Goal: Contribute content: Add original content to the website for others to see

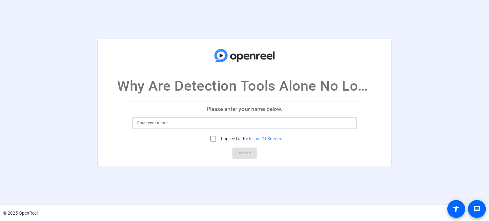
click at [182, 123] on input at bounding box center [244, 123] width 214 height 8
type input "[PERSON_NAME]"
click at [212, 137] on input "I agree to the Terms Of Service" at bounding box center [213, 138] width 13 height 13
checkbox input "true"
click at [244, 151] on span "Continue" at bounding box center [244, 154] width 14 height 10
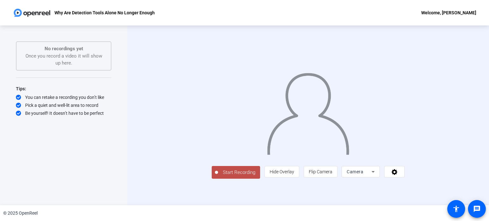
scroll to position [10, 0]
click at [397, 175] on icon at bounding box center [394, 172] width 6 height 6
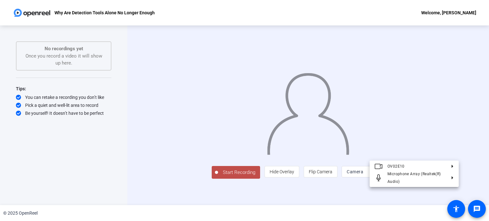
click at [449, 193] on div at bounding box center [244, 110] width 489 height 221
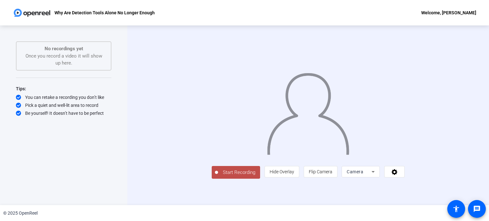
click at [377, 176] on icon at bounding box center [373, 172] width 8 height 8
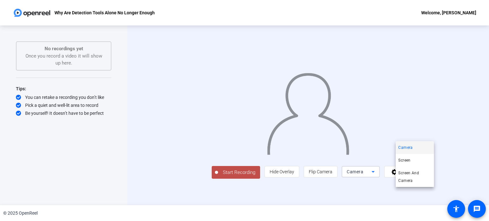
click at [427, 192] on div at bounding box center [244, 110] width 489 height 221
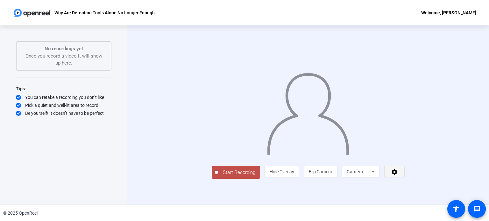
click at [398, 175] on icon at bounding box center [394, 172] width 7 height 6
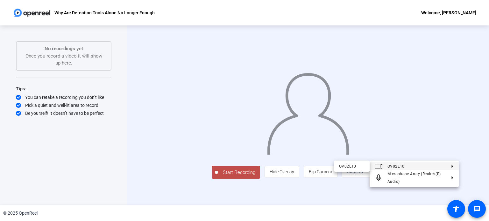
click at [451, 166] on polygon at bounding box center [452, 165] width 2 height 3
click at [357, 168] on div "OV02E10" at bounding box center [351, 166] width 25 height 8
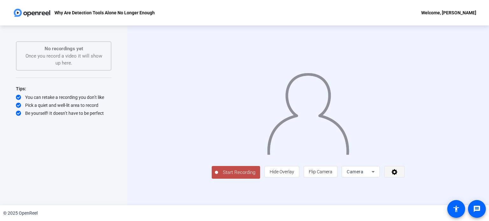
click at [397, 175] on icon at bounding box center [394, 172] width 6 height 6
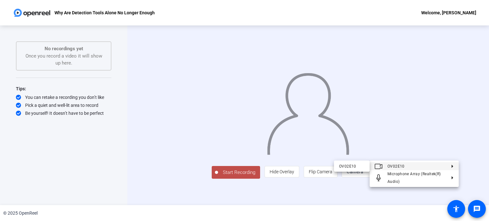
click at [56, 87] on div at bounding box center [244, 110] width 489 height 221
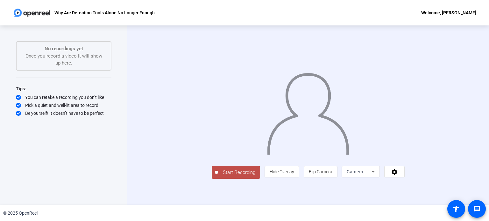
click at [72, 45] on p "No recordings yet" at bounding box center [63, 48] width 81 height 7
click at [374, 173] on icon at bounding box center [372, 172] width 3 height 2
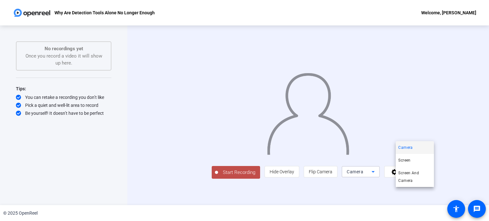
click at [427, 193] on div at bounding box center [244, 110] width 489 height 221
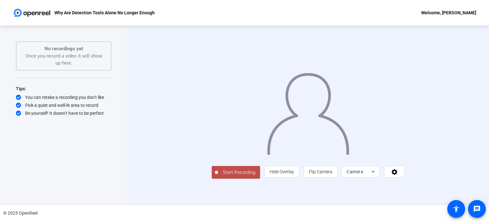
scroll to position [0, 0]
click at [56, 47] on p "No recordings yet" at bounding box center [63, 48] width 81 height 7
click at [397, 175] on icon at bounding box center [394, 172] width 6 height 6
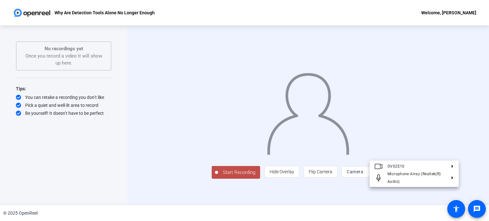
click at [450, 192] on div at bounding box center [244, 110] width 489 height 221
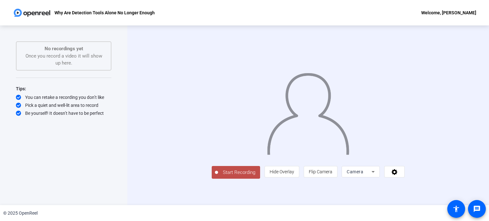
click at [475, 140] on div "Start Recording person Hide Overlay flip Flip Camera Camera" at bounding box center [307, 115] width 361 height 180
click at [450, 13] on div "Welcome, [PERSON_NAME]" at bounding box center [448, 13] width 55 height 8
click at [117, 10] on div at bounding box center [244, 110] width 489 height 221
click at [30, 13] on img at bounding box center [32, 12] width 38 height 13
click at [218, 176] on span "Start Recording" at bounding box center [239, 172] width 42 height 7
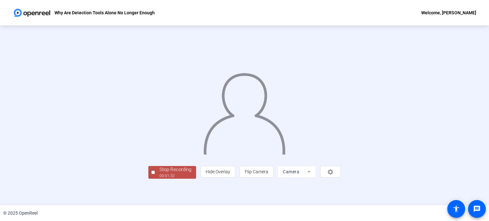
scroll to position [24, 0]
click at [159, 173] on div "Stop Recording" at bounding box center [175, 169] width 32 height 7
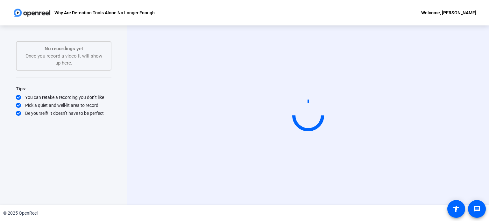
scroll to position [0, 0]
click at [456, 206] on mat-icon "accessibility" at bounding box center [456, 209] width 8 height 8
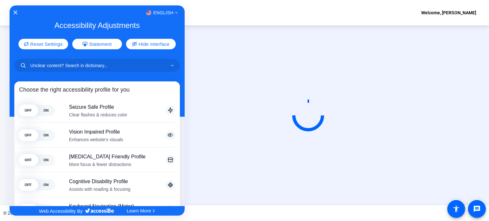
click at [241, 12] on div at bounding box center [244, 110] width 489 height 221
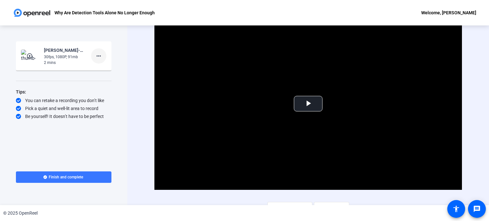
click at [99, 54] on mat-icon "more_horiz" at bounding box center [99, 56] width 8 height 8
click at [101, 69] on span "Delete clip" at bounding box center [108, 70] width 25 height 8
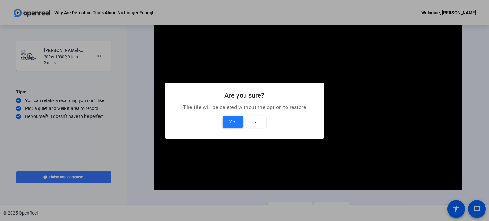
click at [230, 121] on span "Yes" at bounding box center [232, 122] width 7 height 8
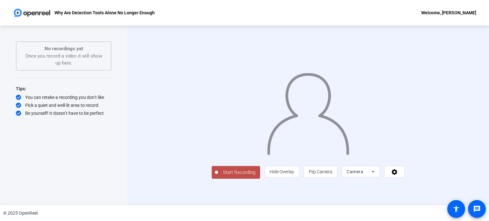
click at [218, 176] on span "Start Recording" at bounding box center [239, 172] width 42 height 7
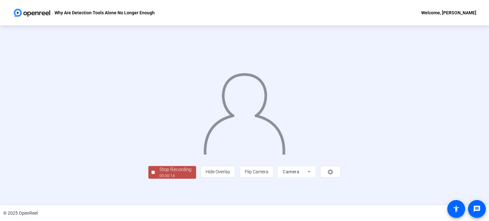
click at [340, 99] on div at bounding box center [244, 106] width 192 height 108
click at [159, 173] on div "Stop Recording" at bounding box center [175, 169] width 32 height 7
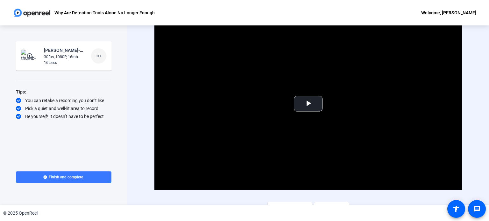
click at [95, 56] on mat-icon "more_horiz" at bounding box center [99, 56] width 8 height 8
click at [108, 70] on span "Delete clip" at bounding box center [108, 70] width 25 height 8
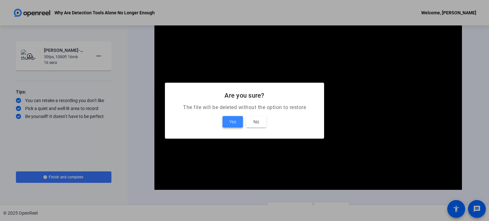
click at [233, 121] on span "Yes" at bounding box center [232, 122] width 7 height 8
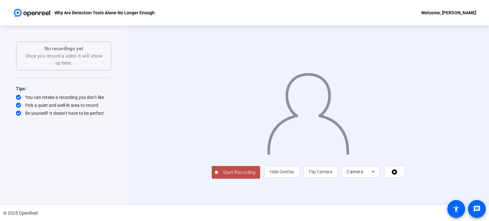
click at [218, 176] on span "Start Recording" at bounding box center [239, 172] width 42 height 7
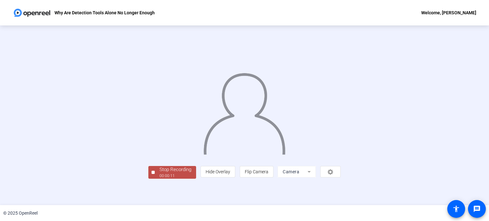
scroll to position [24, 0]
click at [159, 179] on div "00:00:11" at bounding box center [175, 176] width 32 height 6
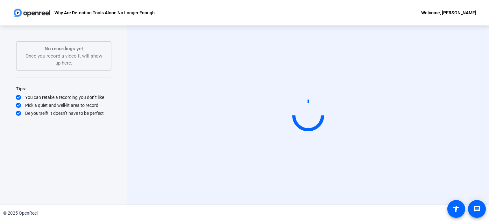
scroll to position [0, 0]
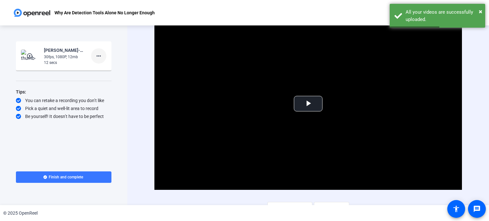
click at [99, 56] on mat-icon "more_horiz" at bounding box center [99, 56] width 8 height 8
click at [107, 69] on span "Delete clip" at bounding box center [108, 70] width 25 height 8
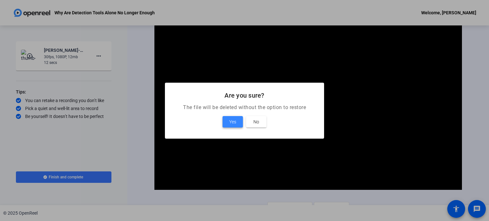
click at [227, 121] on span at bounding box center [232, 121] width 20 height 15
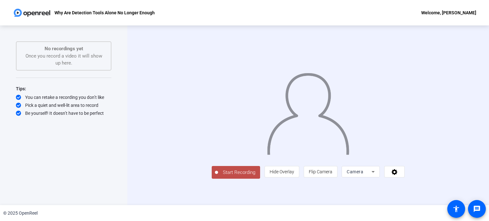
click at [218, 176] on span "Start Recording" at bounding box center [239, 172] width 42 height 7
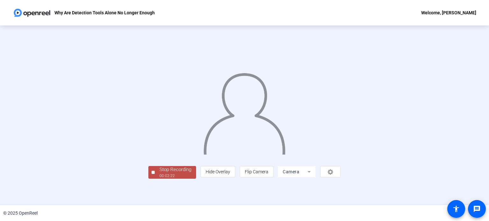
scroll to position [24, 0]
click at [159, 173] on div "Stop Recording" at bounding box center [175, 169] width 32 height 7
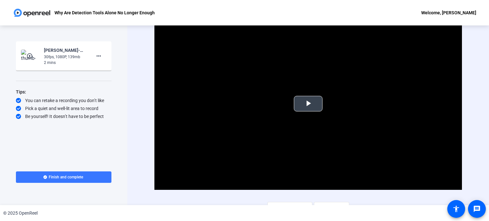
click at [308, 104] on span "Video Player" at bounding box center [308, 104] width 0 height 0
